Goal: Task Accomplishment & Management: Manage account settings

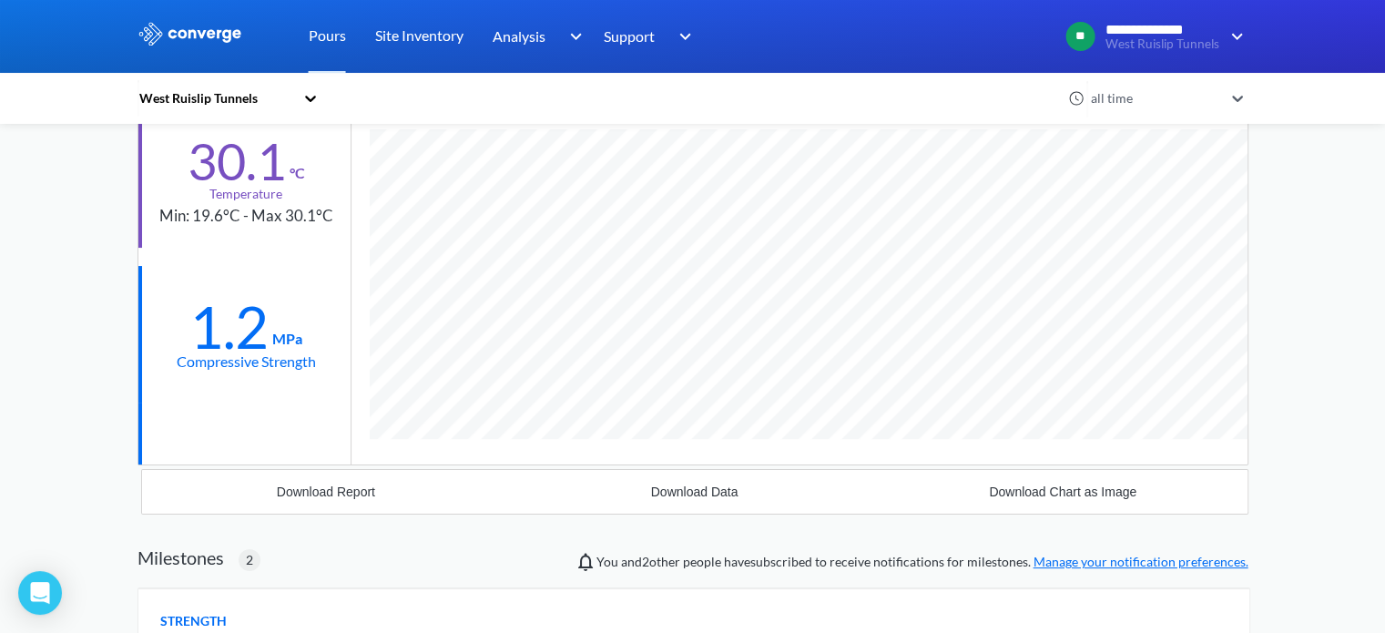
scroll to position [455, 0]
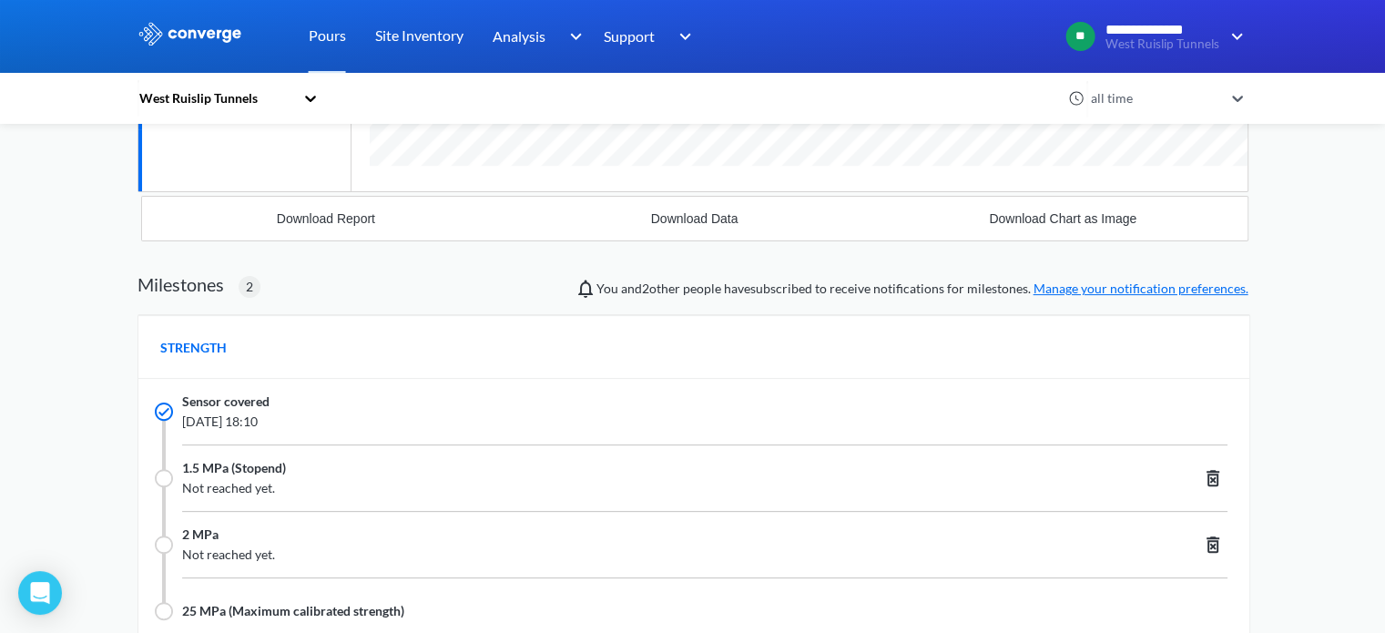
click at [1064, 284] on link "Manage your notification preferences." at bounding box center [1141, 288] width 215 height 15
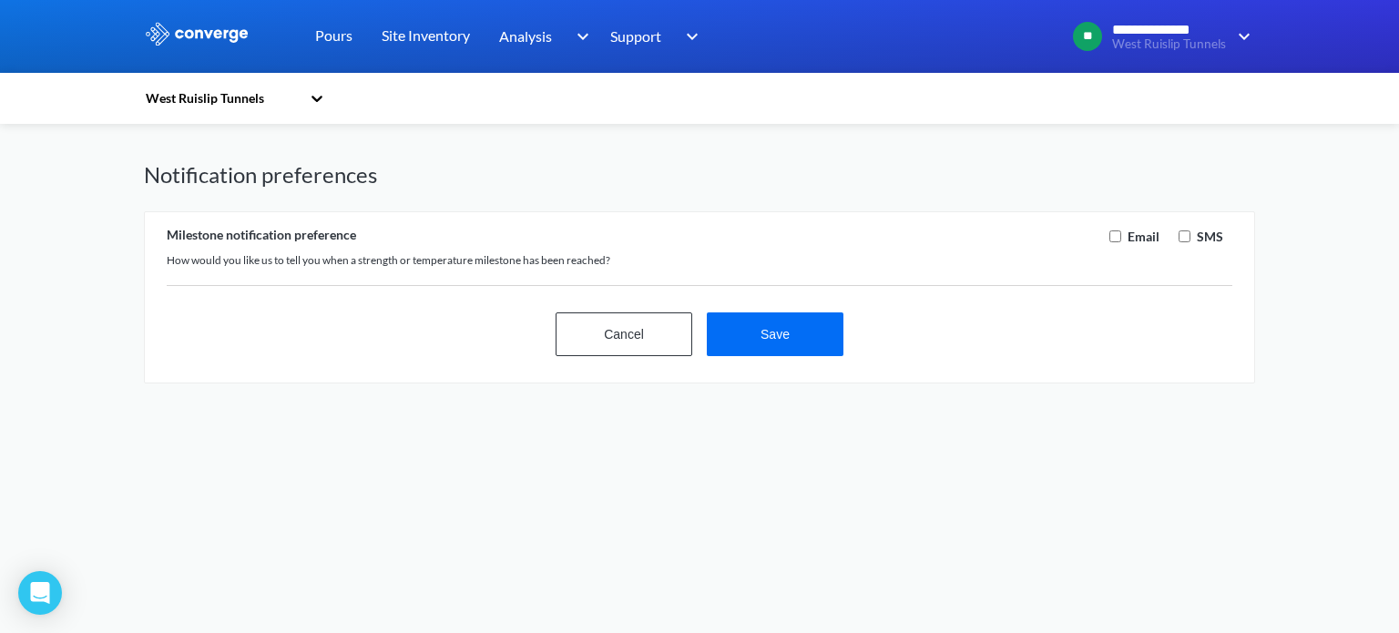
click at [1179, 234] on input "checkbox" at bounding box center [1185, 236] width 12 height 12
checkbox input "true"
click at [1139, 230] on label "Email" at bounding box center [1142, 237] width 36 height 20
click at [1114, 234] on div "Email" at bounding box center [1132, 237] width 66 height 20
click at [1122, 243] on div "Email" at bounding box center [1132, 237] width 66 height 20
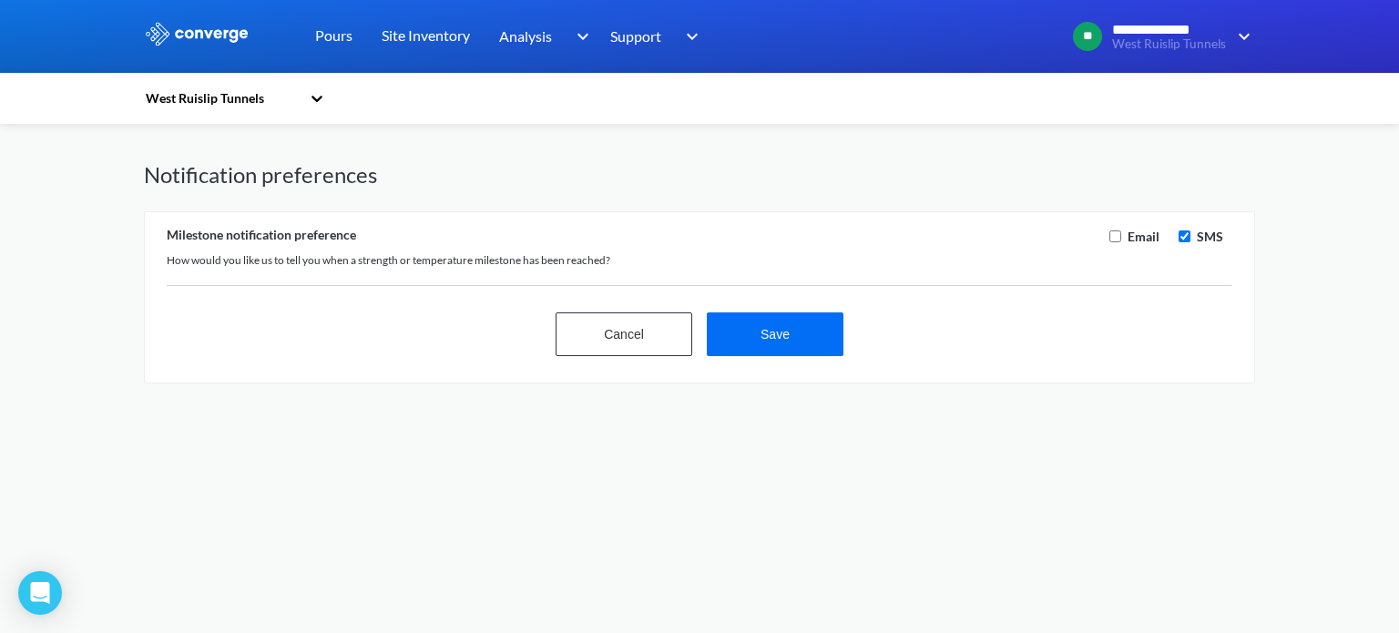
click at [1108, 227] on div "Email" at bounding box center [1132, 237] width 66 height 20
click at [1116, 230] on input "checkbox" at bounding box center [1115, 236] width 12 height 12
checkbox input "true"
click at [715, 352] on button "Save" at bounding box center [775, 334] width 137 height 44
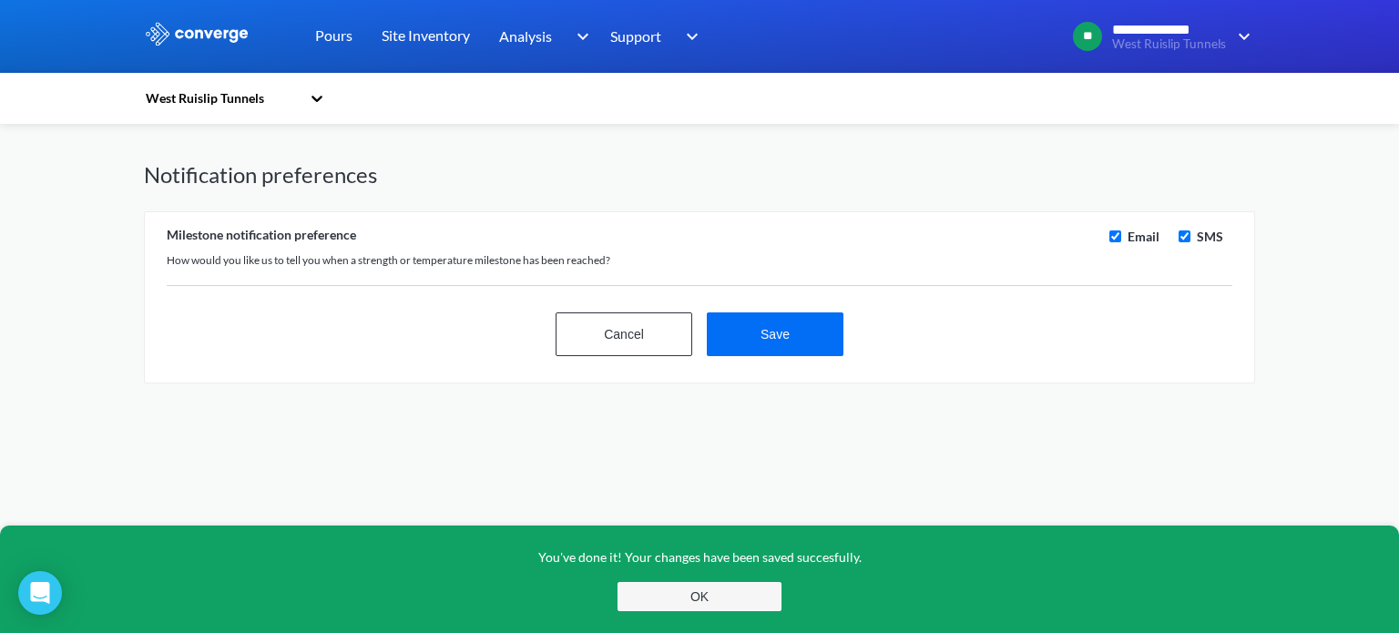
click at [741, 593] on button "OK" at bounding box center [700, 596] width 164 height 29
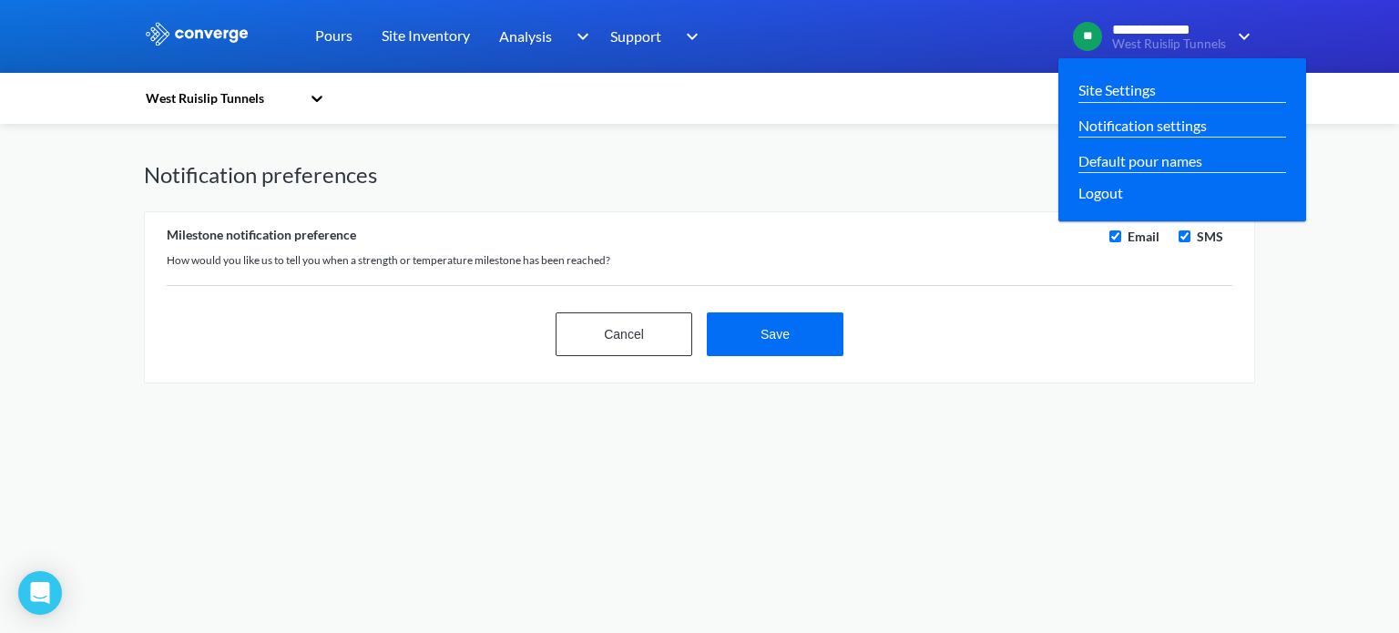
click at [1180, 20] on div "**********" at bounding box center [1156, 37] width 197 height 44
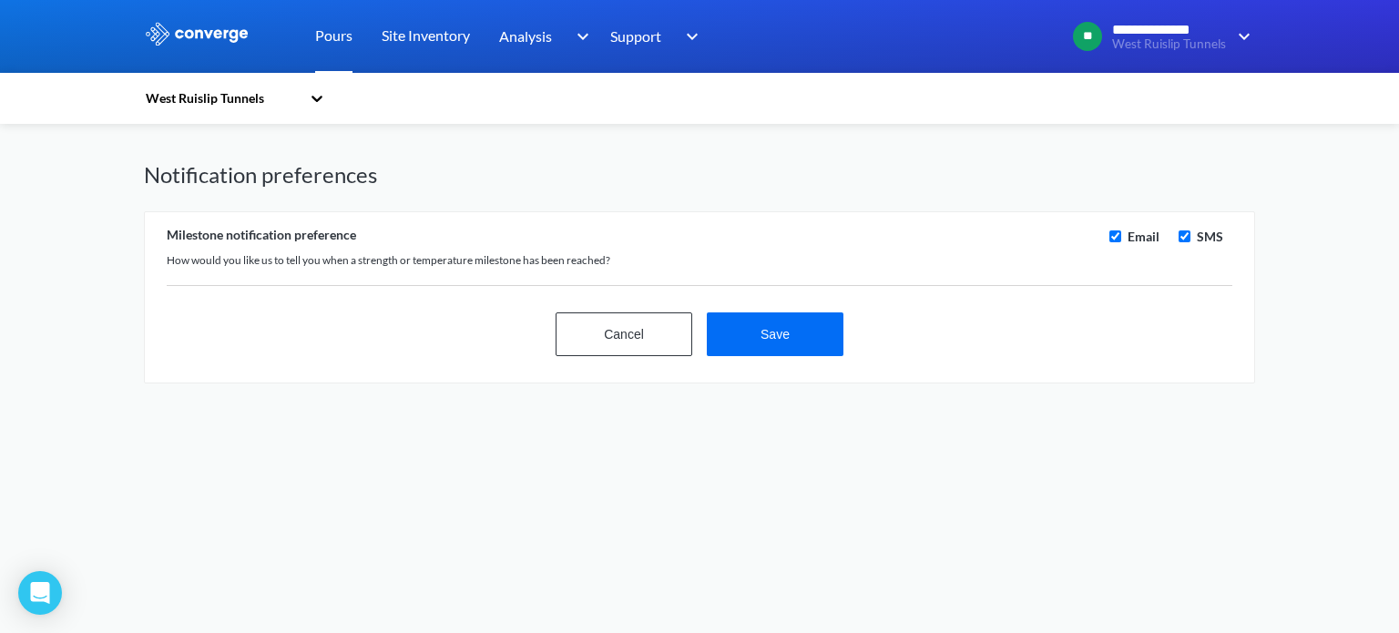
click at [325, 43] on link "Pours" at bounding box center [333, 36] width 37 height 73
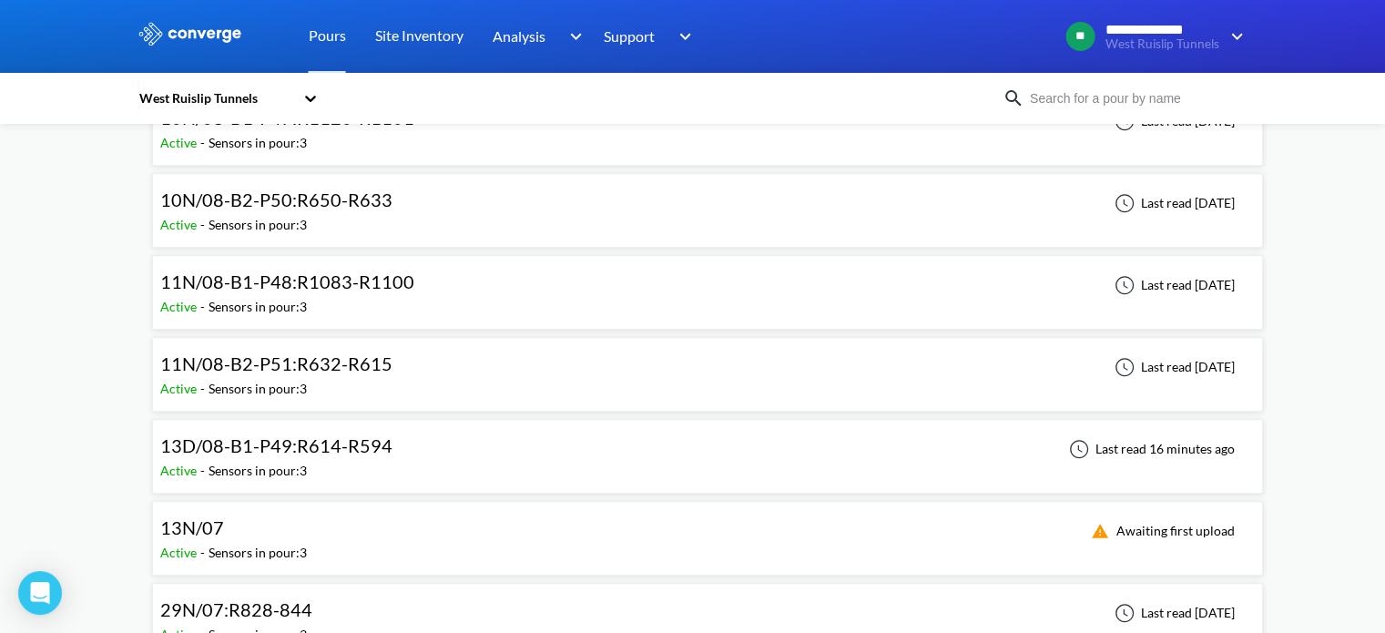
scroll to position [1366, 0]
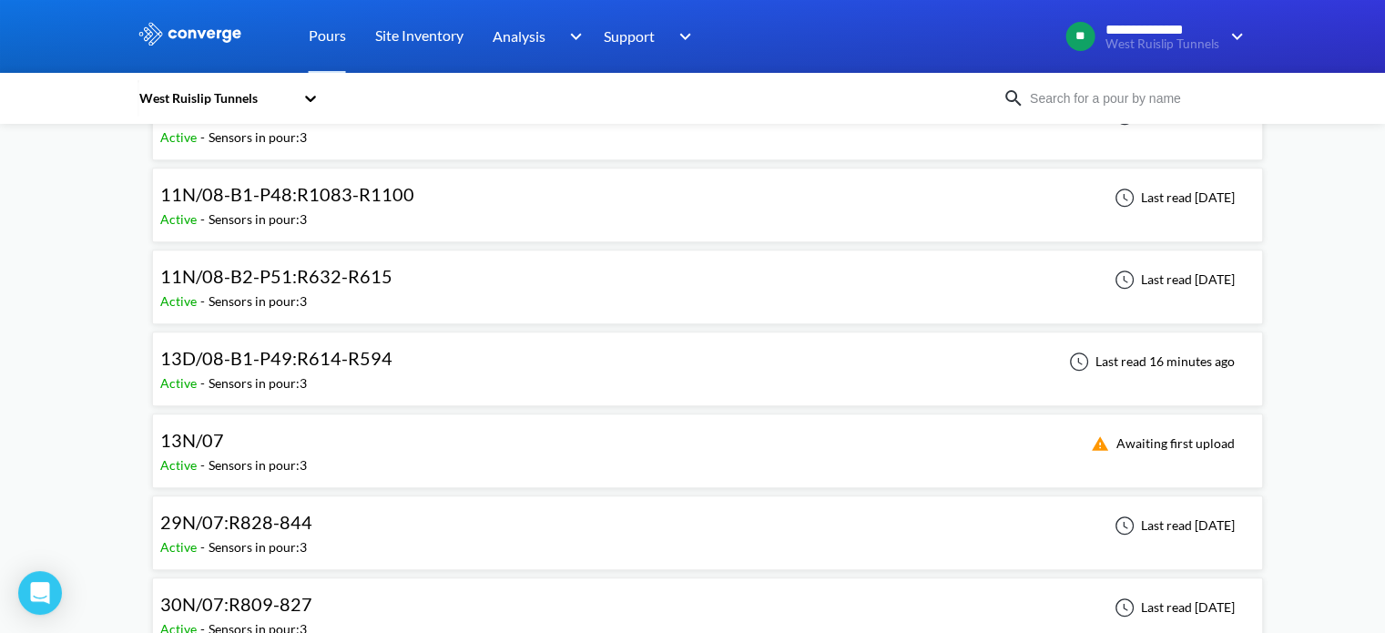
click at [406, 352] on div "13D/08-B1-P49:R614-R594 Active - Sensors in pour: 3 Last read 16 minutes ago" at bounding box center [707, 369] width 1095 height 58
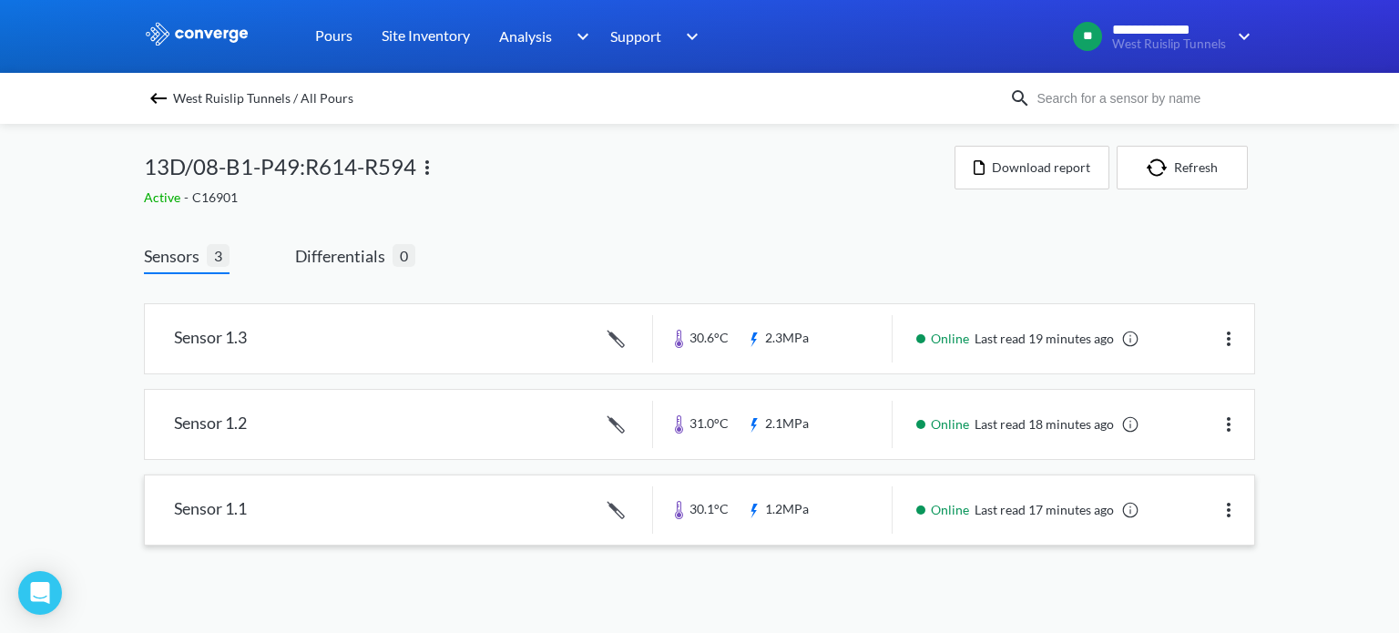
click at [1012, 497] on link at bounding box center [699, 509] width 1109 height 69
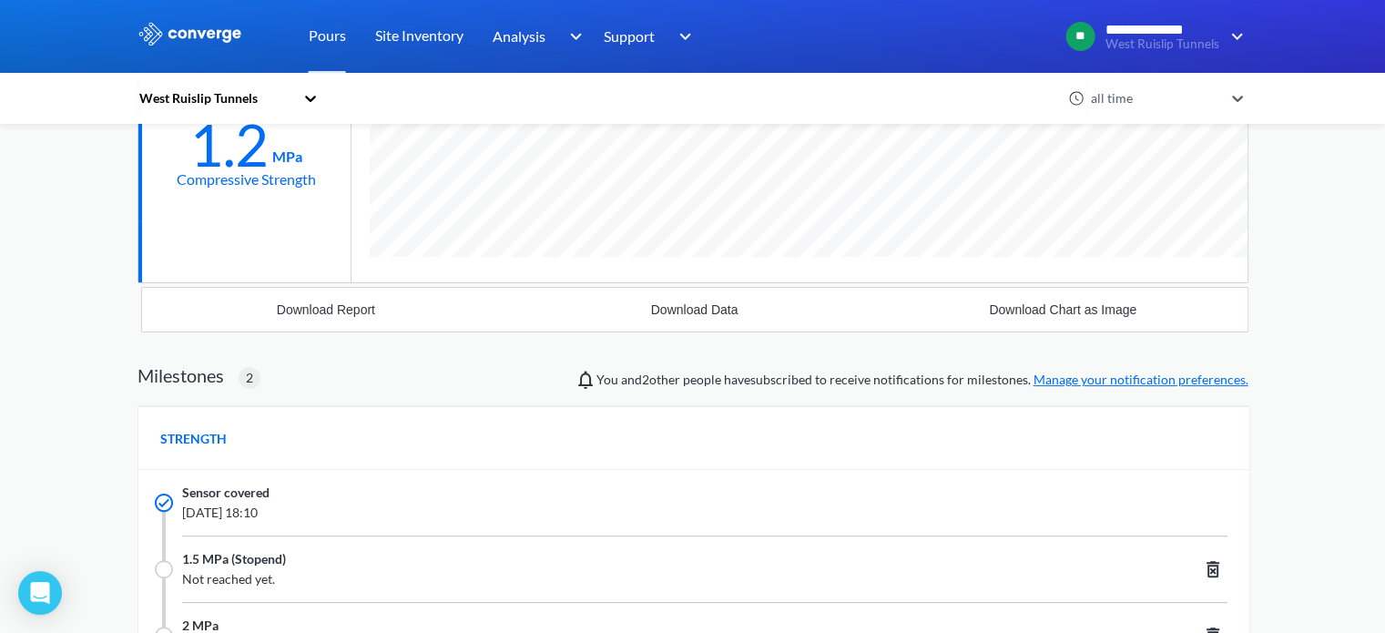
scroll to position [1296, 1111]
click at [947, 380] on span "You and 2 other people have subscribed to receive notifications for milestones.…" at bounding box center [923, 380] width 652 height 20
click at [634, 383] on span "You and 2 other people have subscribed to receive notifications for milestones.…" at bounding box center [923, 380] width 652 height 20
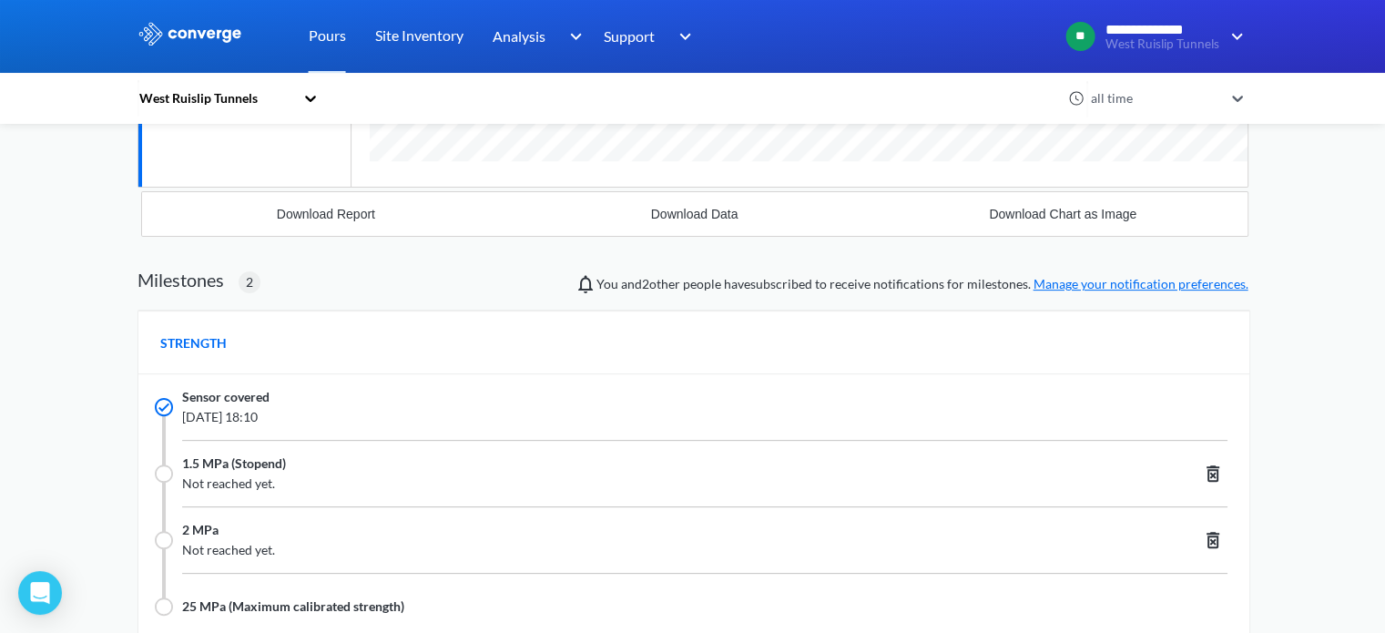
scroll to position [96, 0]
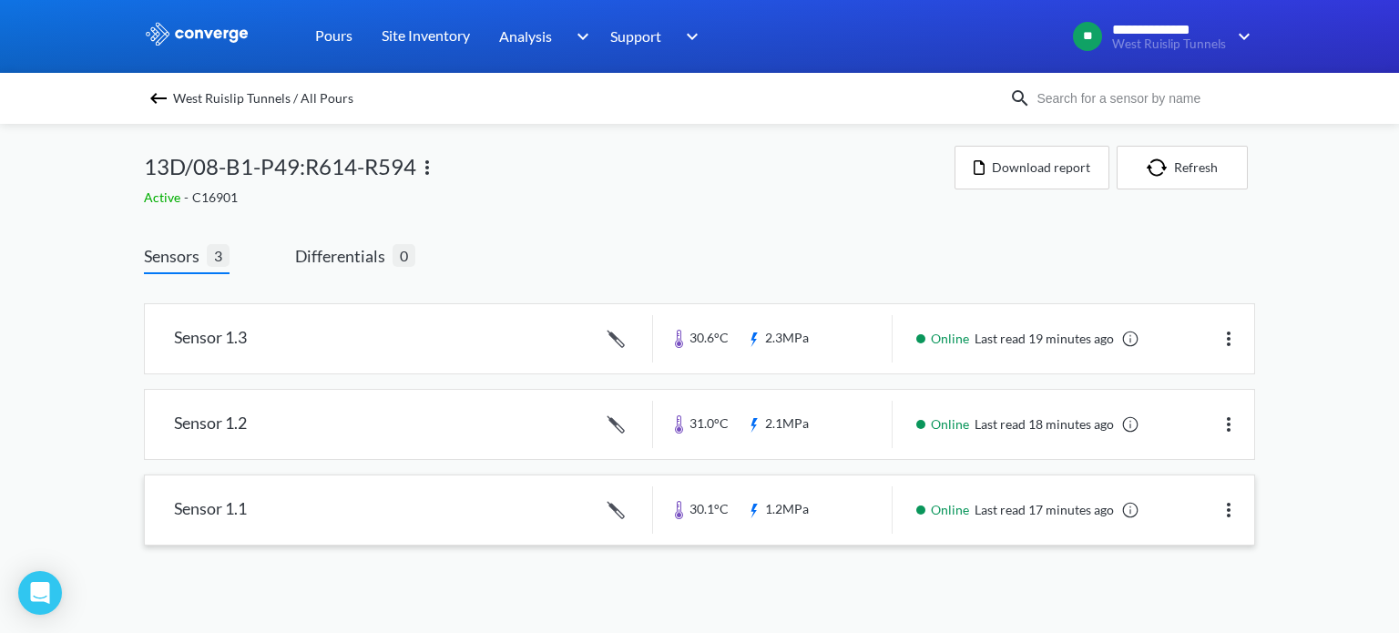
click at [466, 531] on link at bounding box center [699, 509] width 1109 height 69
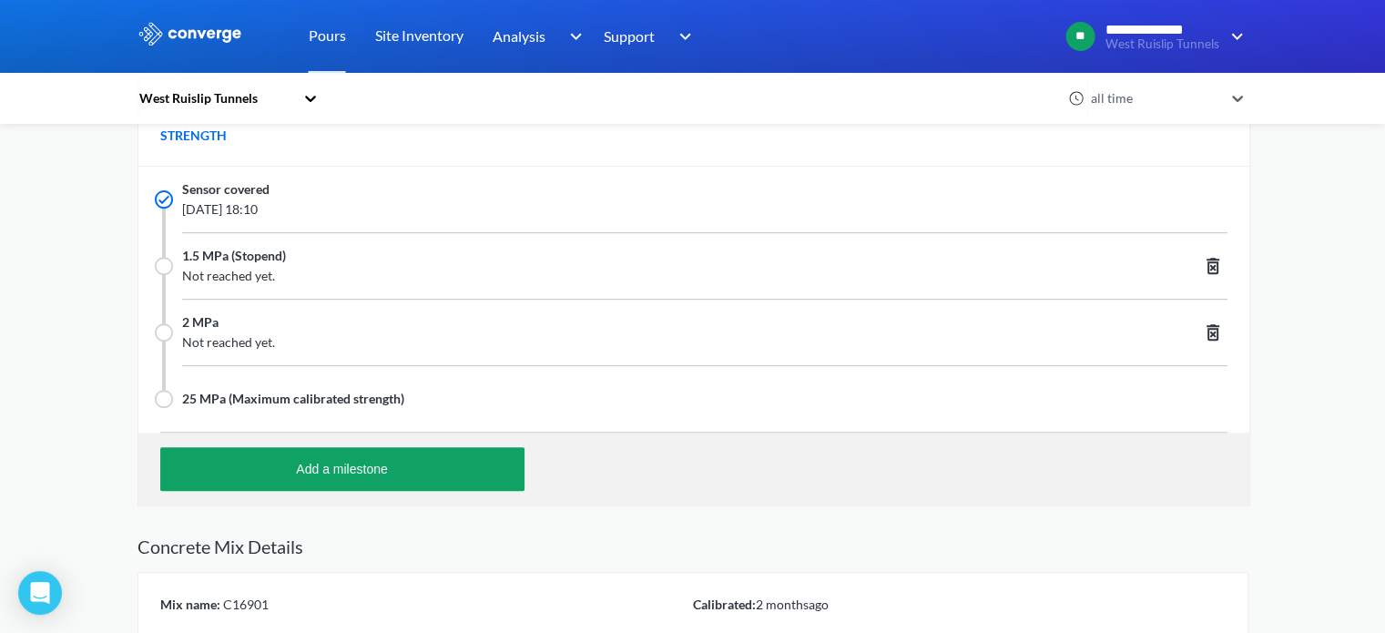
scroll to position [824, 0]
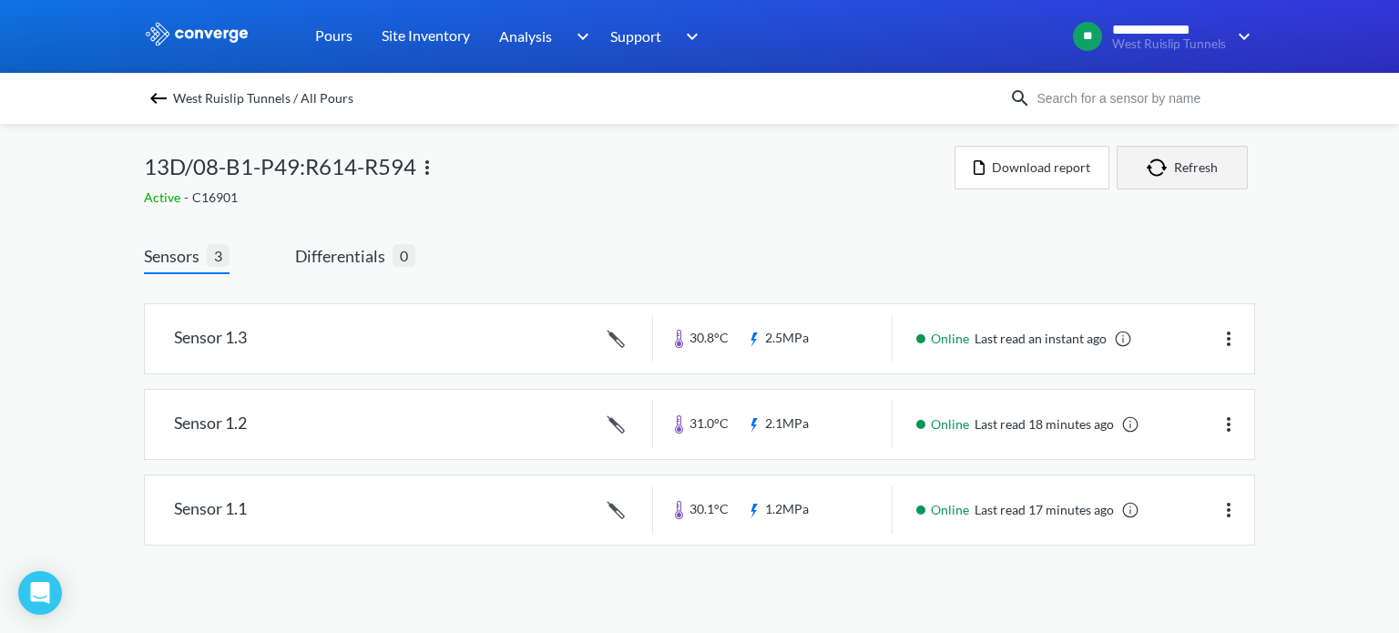
click at [1179, 177] on button "Refresh" at bounding box center [1182, 168] width 131 height 44
click at [856, 240] on div "Sensors 3 Differentials 0 Sensor 1.3 30.8°C 2.5MPa Online Last read 6 minutes a…" at bounding box center [699, 399] width 1111 height 365
click at [1319, 300] on div "**********" at bounding box center [699, 291] width 1399 height 582
click at [759, 511] on link at bounding box center [699, 509] width 1109 height 69
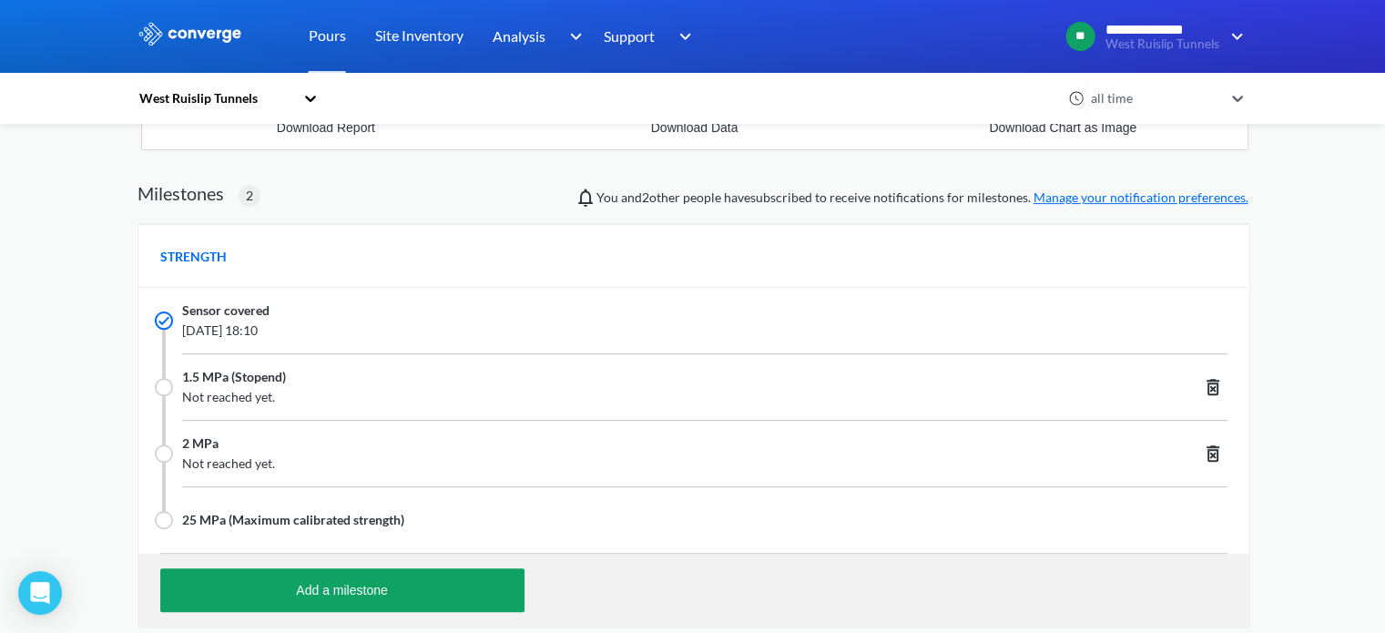
scroll to position [824, 0]
